Goal: Task Accomplishment & Management: Complete application form

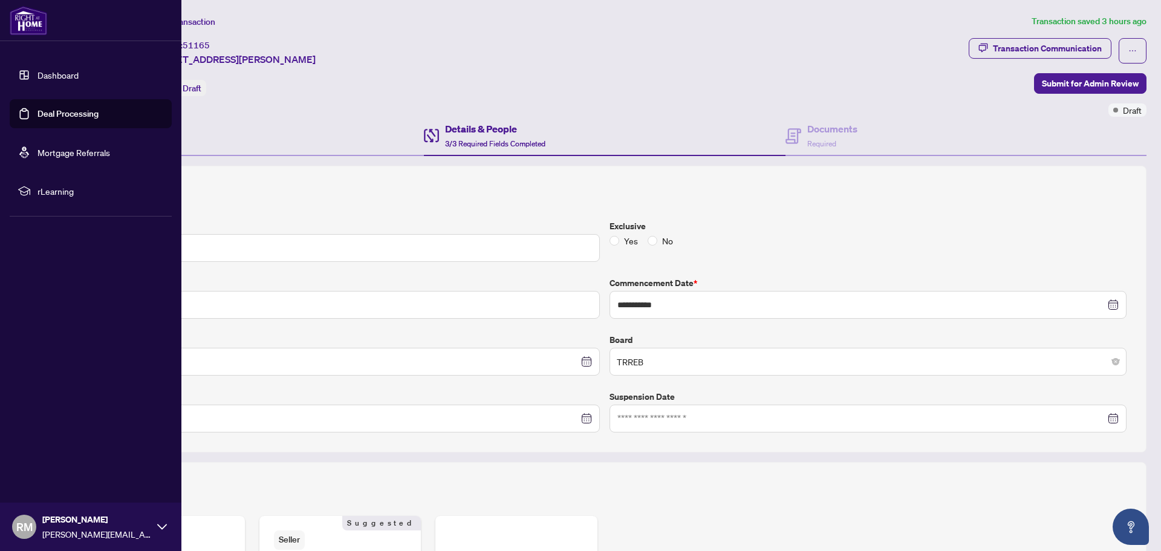
click at [57, 109] on link "Deal Processing" at bounding box center [67, 113] width 61 height 11
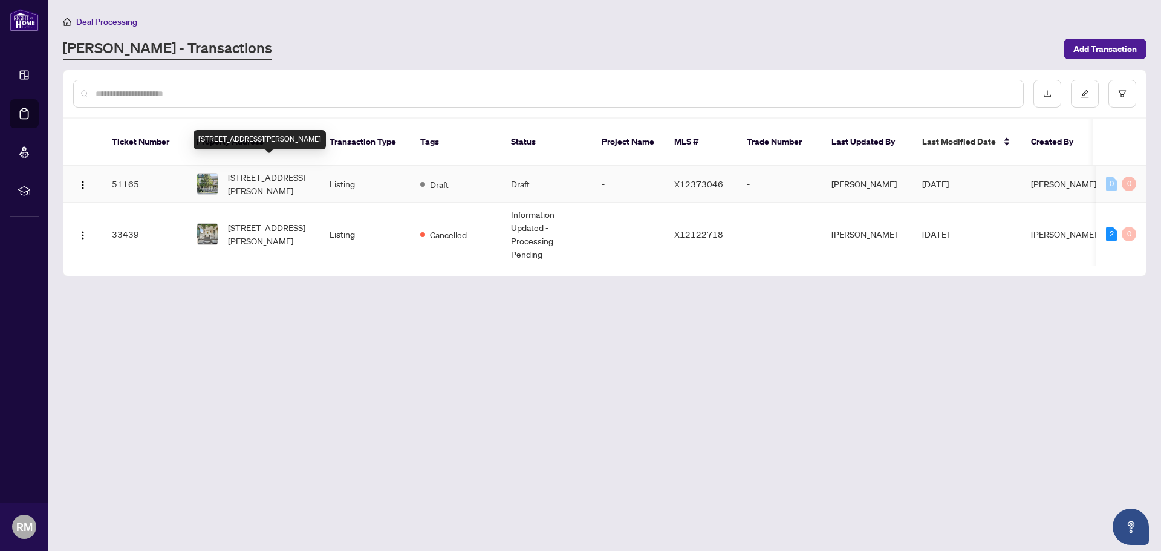
click at [278, 172] on span "[STREET_ADDRESS][PERSON_NAME]" at bounding box center [269, 184] width 82 height 27
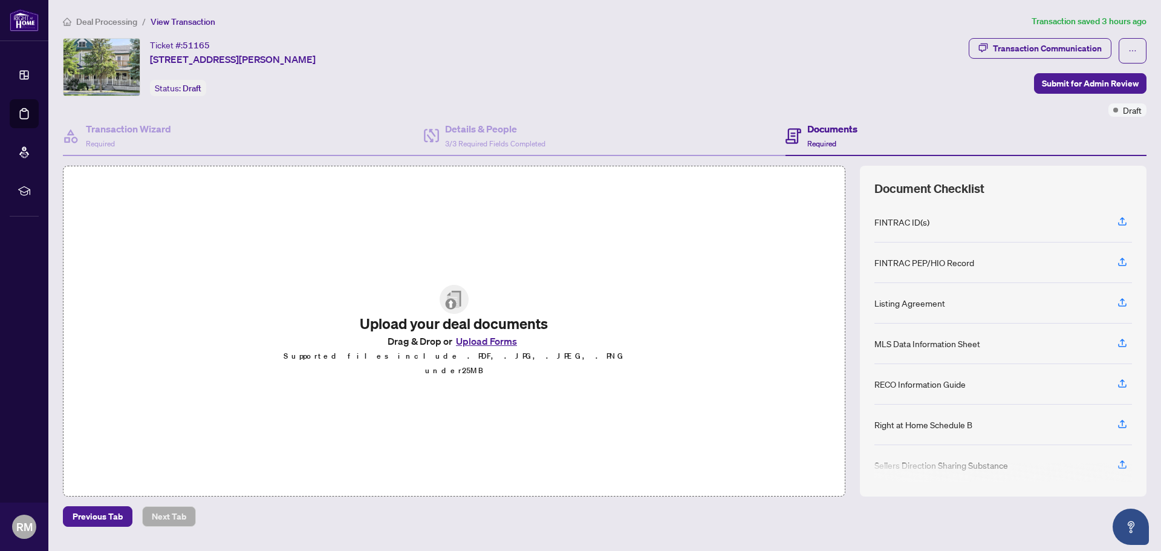
click at [472, 346] on button "Upload Forms" at bounding box center [486, 341] width 68 height 16
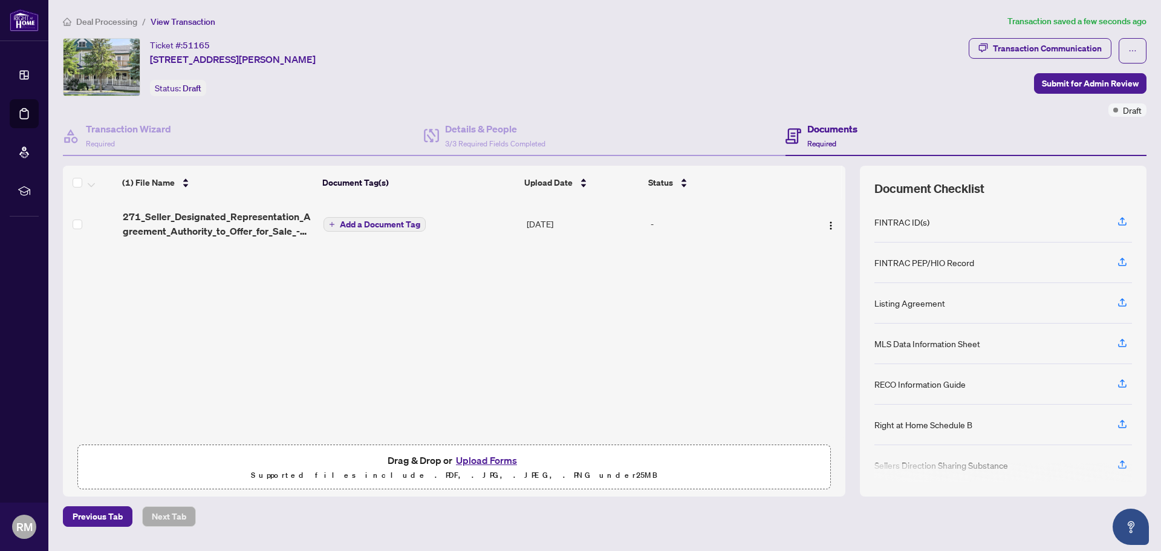
click at [466, 458] on button "Upload Forms" at bounding box center [486, 460] width 68 height 16
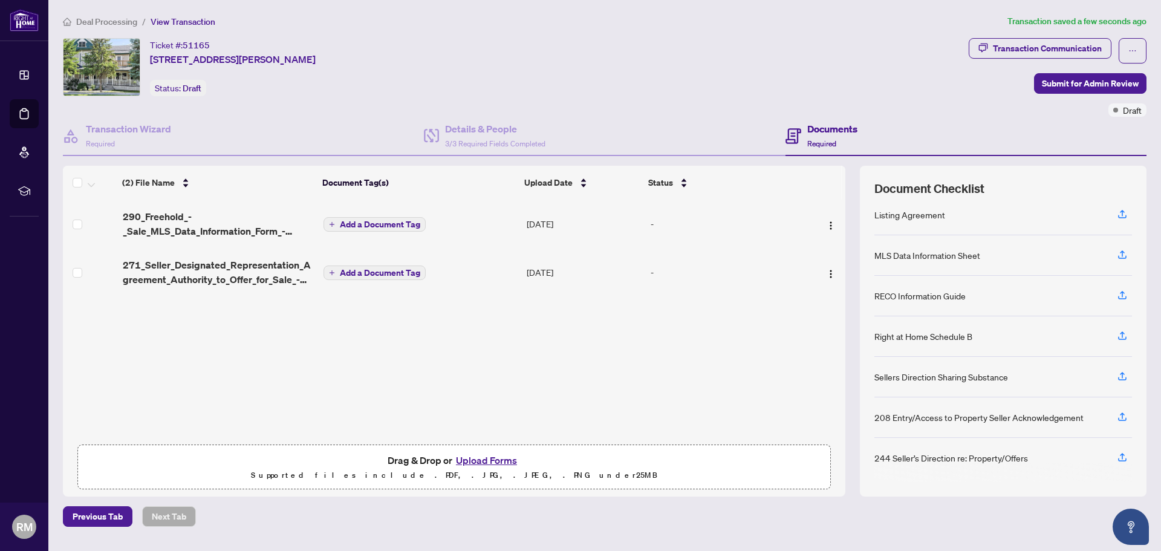
scroll to position [89, 0]
click at [503, 457] on button "Upload Forms" at bounding box center [486, 460] width 68 height 16
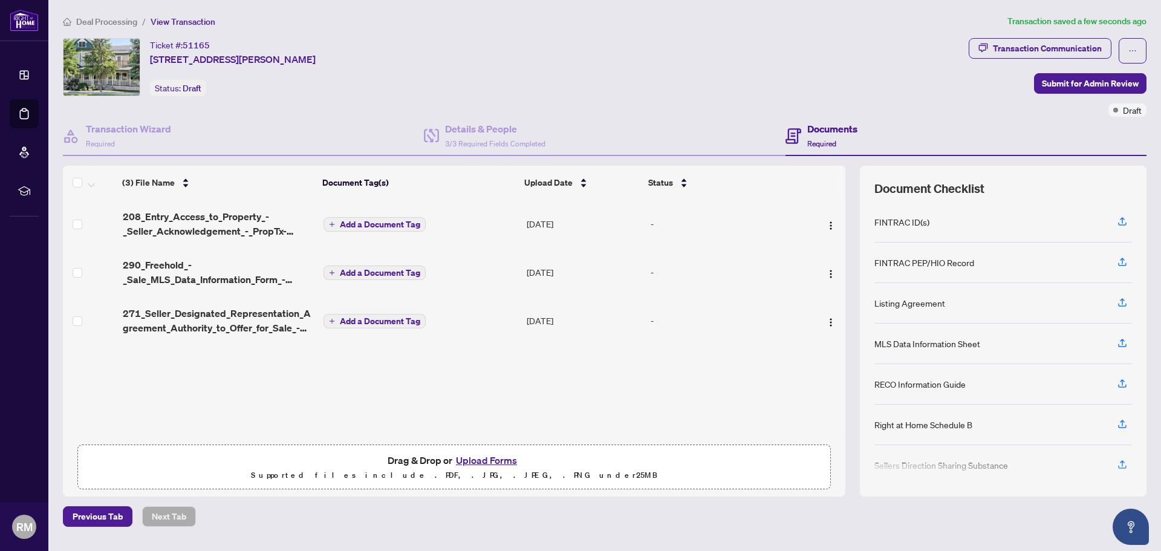
click at [484, 461] on button "Upload Forms" at bounding box center [486, 460] width 68 height 16
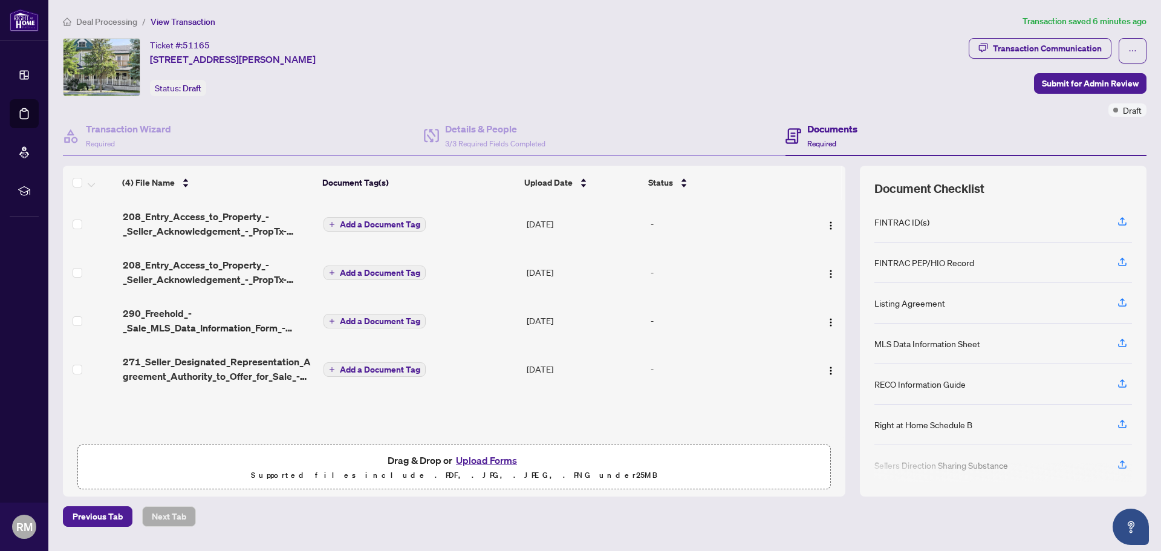
click at [498, 462] on button "Upload Forms" at bounding box center [486, 460] width 68 height 16
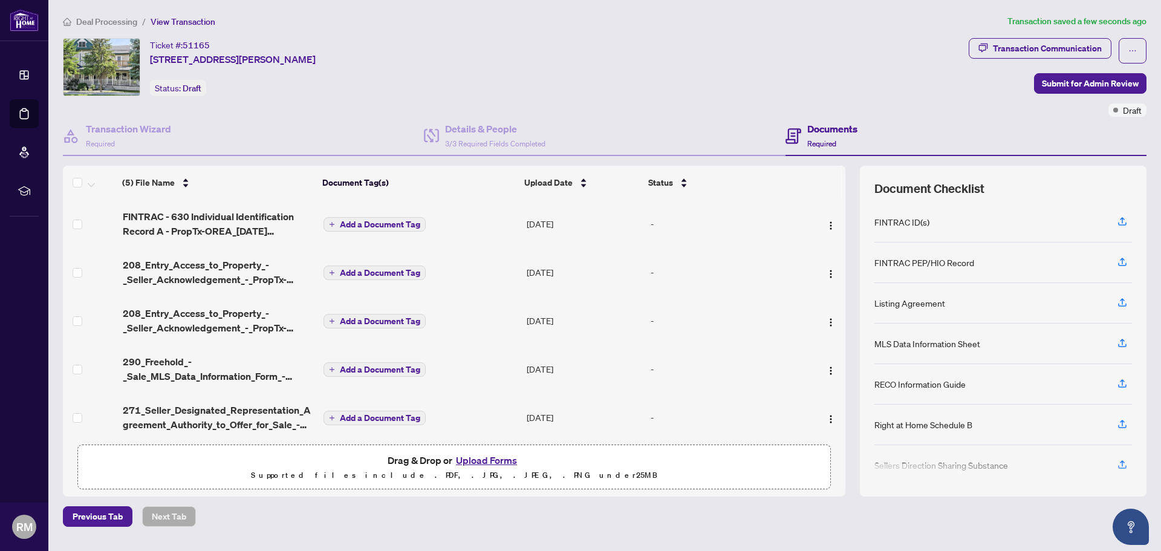
click at [386, 223] on span "Add a Document Tag" at bounding box center [380, 224] width 80 height 8
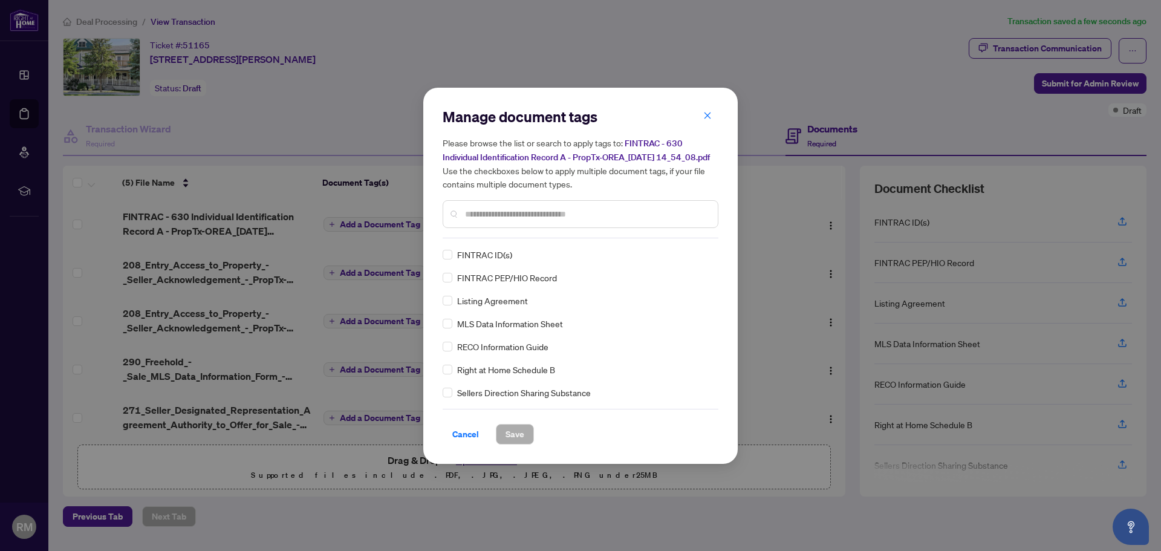
click at [480, 152] on span "FINTRAC - 630 Individual Identification Record A - PropTx-OREA_[DATE] 14_54_08.…" at bounding box center [576, 150] width 267 height 25
click at [704, 106] on span "button" at bounding box center [707, 115] width 8 height 19
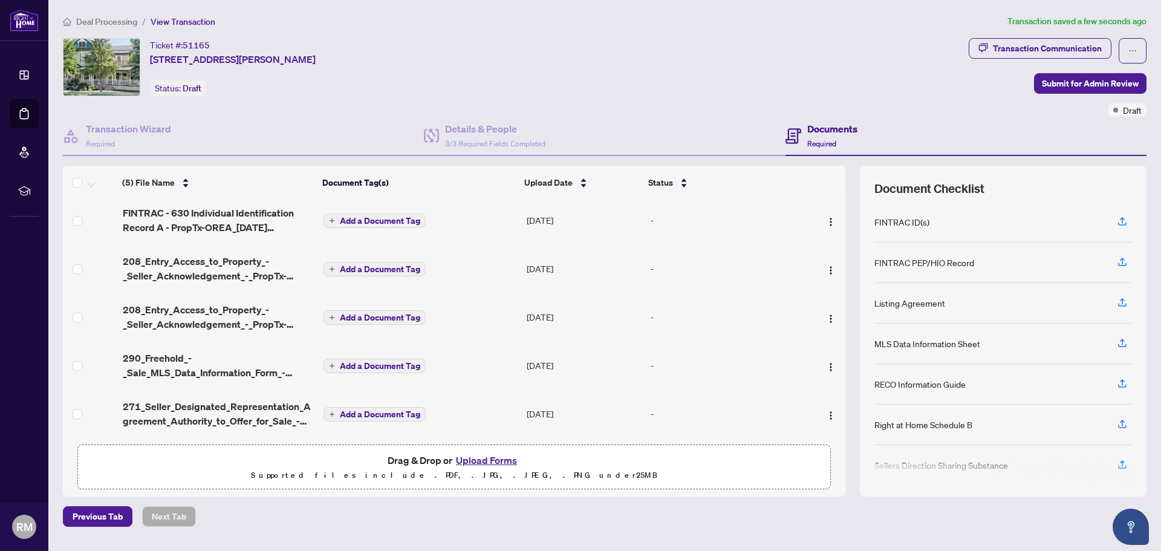
scroll to position [0, 0]
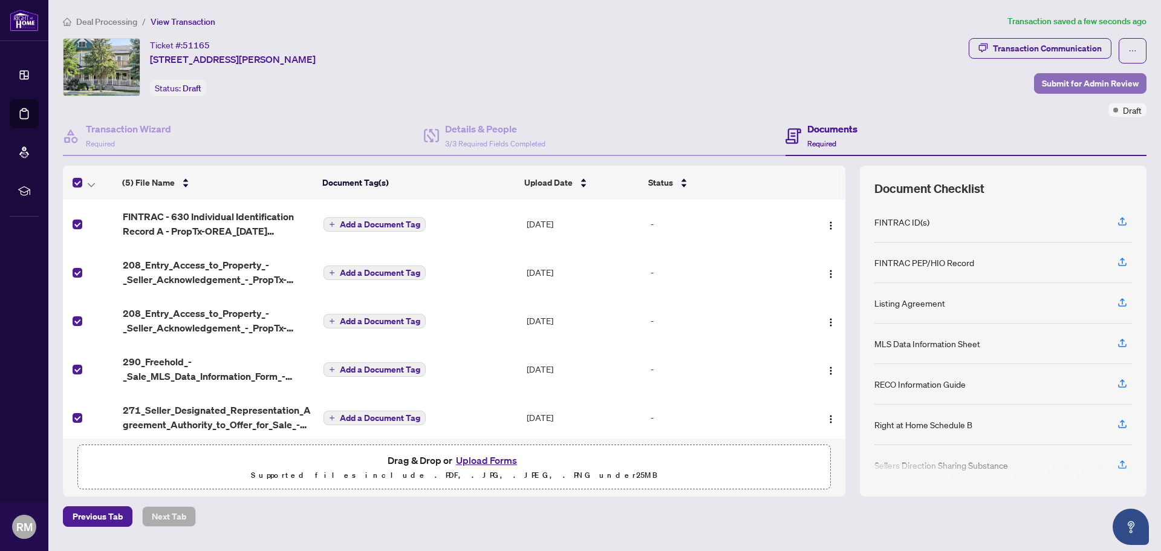
click at [1121, 82] on span "Submit for Admin Review" at bounding box center [1090, 83] width 97 height 19
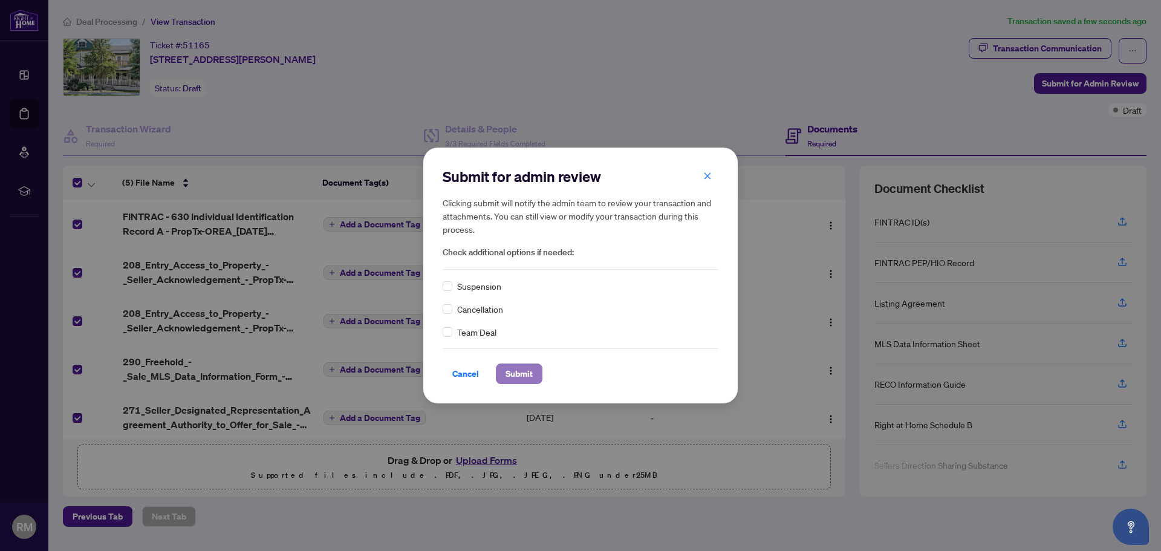
click at [509, 369] on span "Submit" at bounding box center [518, 373] width 27 height 19
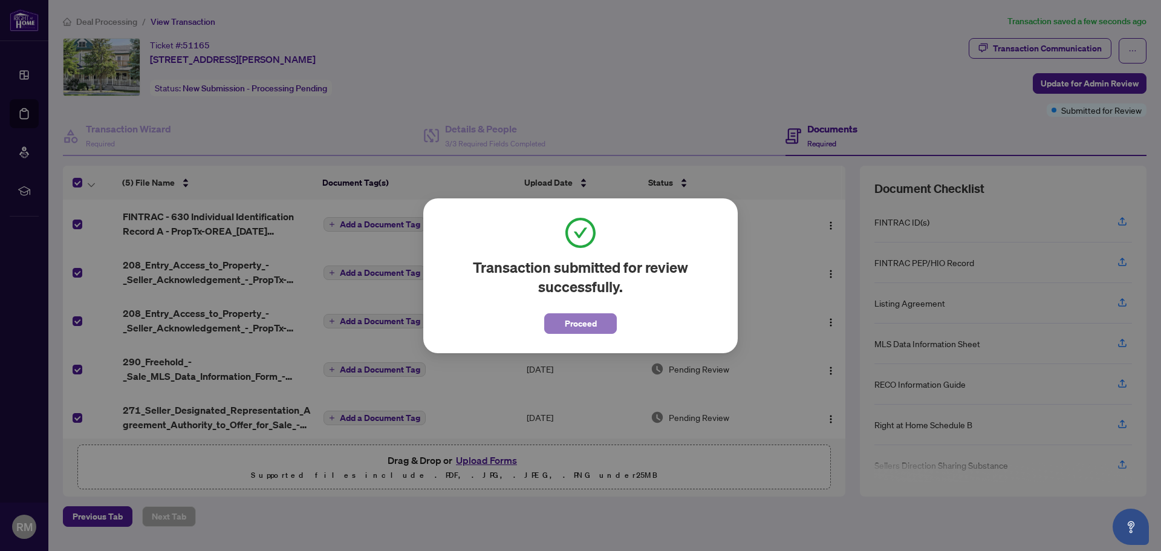
click at [568, 326] on span "Proceed" at bounding box center [581, 323] width 32 height 19
